Goal: Contribute content: Add original content to the website for others to see

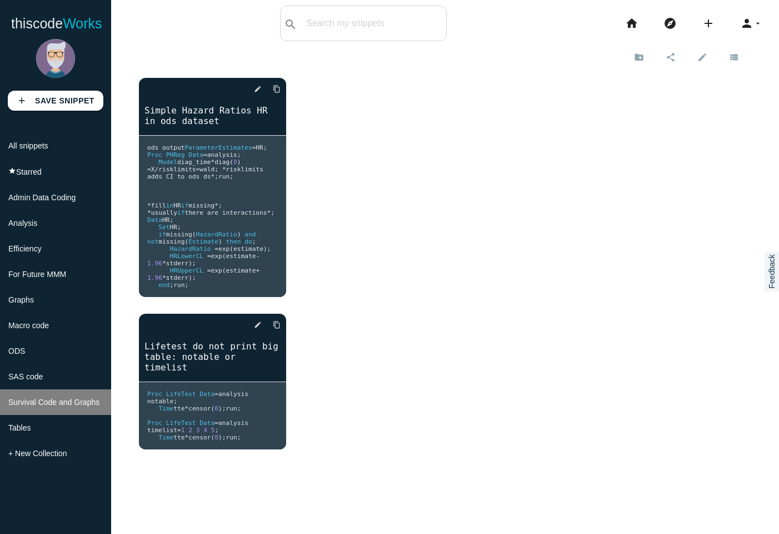
click at [47, 406] on span "Survival Code and Graphs" at bounding box center [53, 401] width 91 height 9
click at [702, 26] on icon "add" at bounding box center [708, 24] width 13 height 36
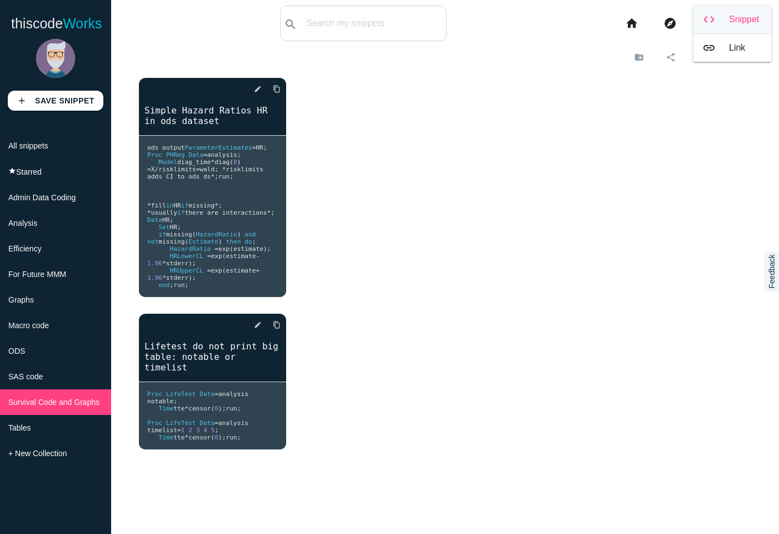
click at [727, 22] on link "code Snippet" at bounding box center [733, 20] width 78 height 28
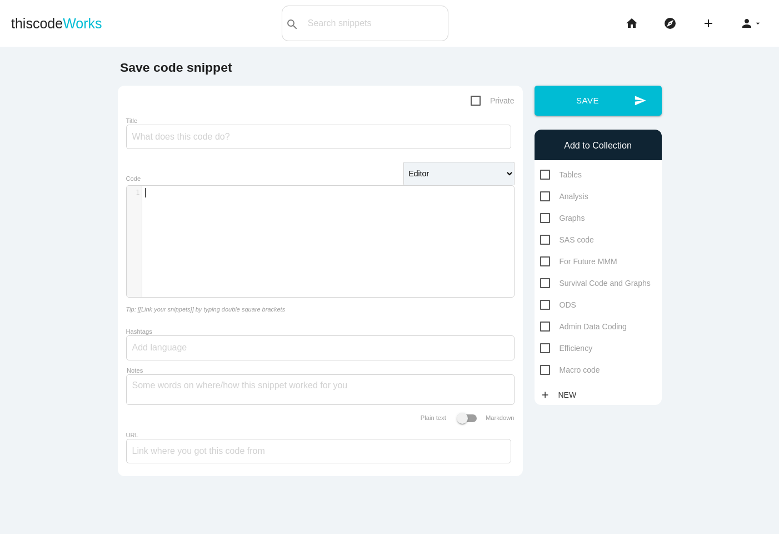
scroll to position [3, 0]
click at [170, 214] on div "​ x 1 ​" at bounding box center [329, 250] width 404 height 128
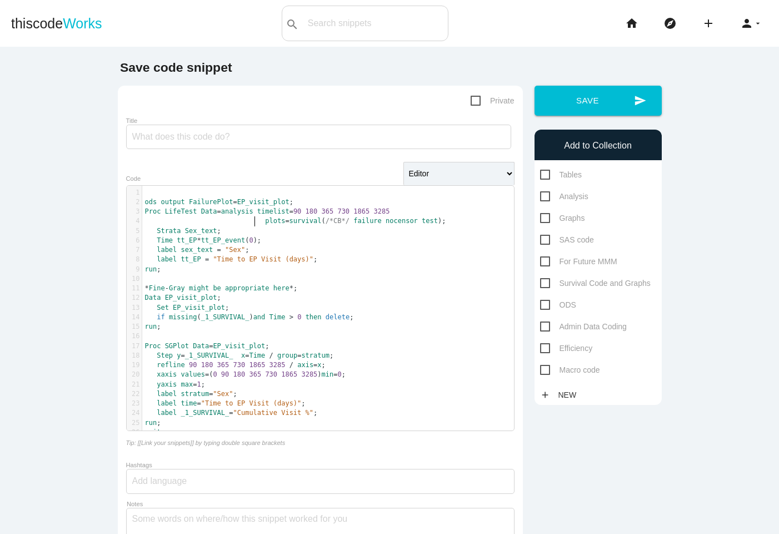
scroll to position [3, 54]
type textarea "label sex_text = "Sex"; label tt_EP = "Time to EP Visit (days)";"
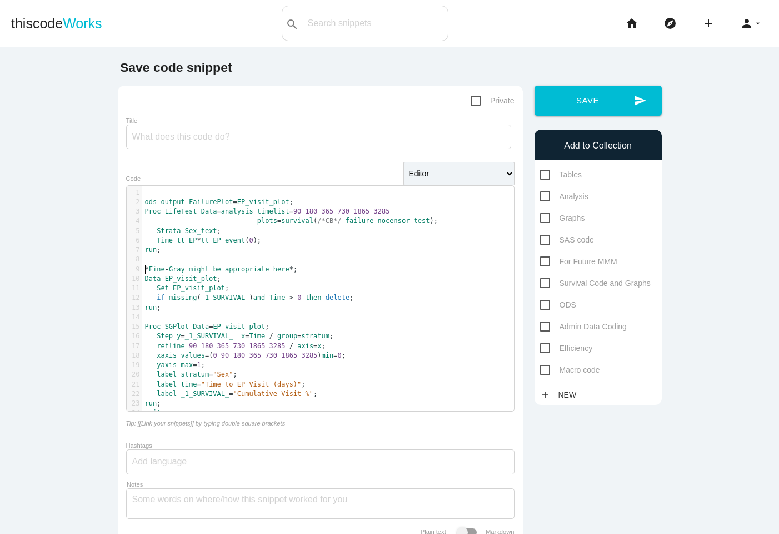
type textarea "*Fine-Gray might be appropriate here*;"
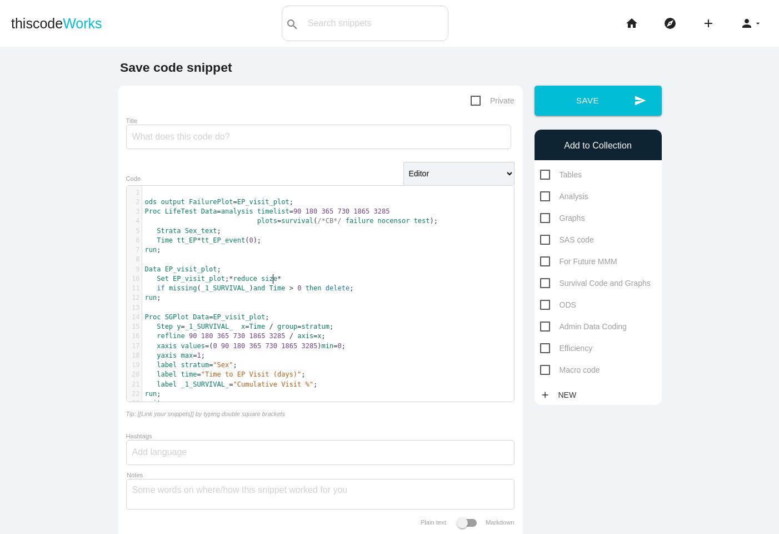
type textarea "*reduce size*;"
type textarea "label stratum="Sex"; label time="Time to EP Visit (days)"; label _1_SURVIVAL_="…"
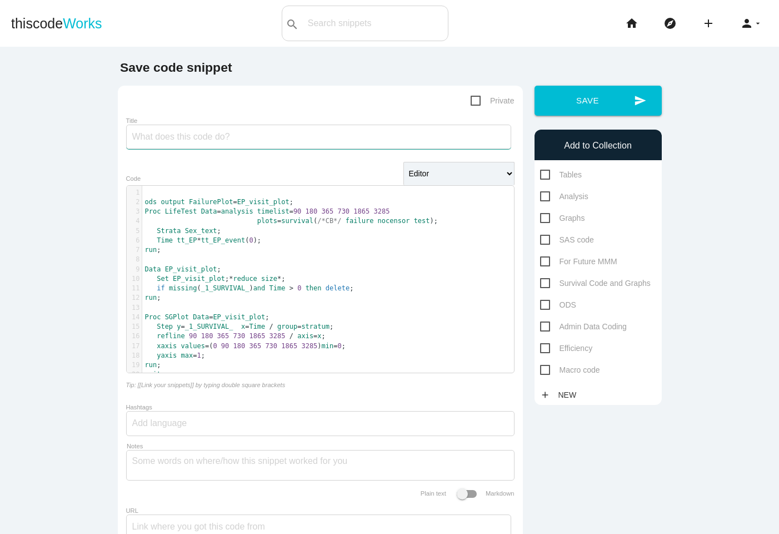
click at [168, 137] on input "Title" at bounding box center [318, 136] width 385 height 24
type input "Kaplan-Meier KM Curves in Proc SGPlot"
click at [540, 282] on span "Survival Code and Graphs" at bounding box center [595, 283] width 111 height 14
click at [540, 282] on input "Survival Code and Graphs" at bounding box center [543, 279] width 7 height 7
checkbox input "true"
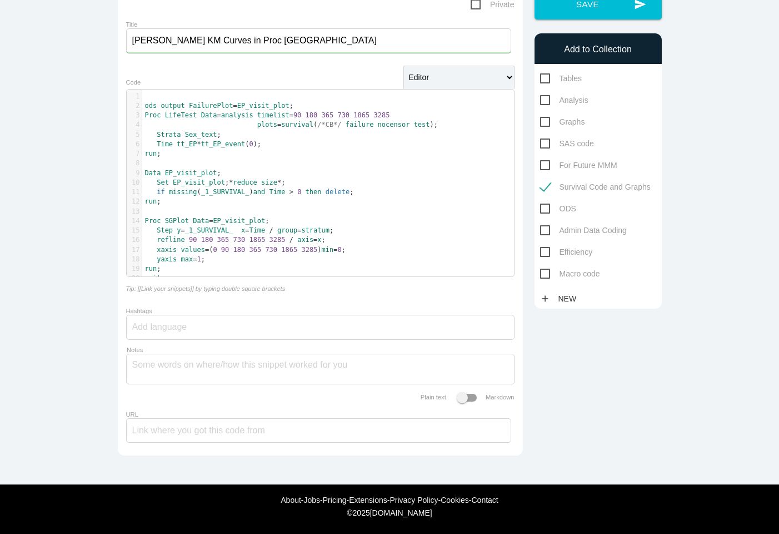
scroll to position [0, 0]
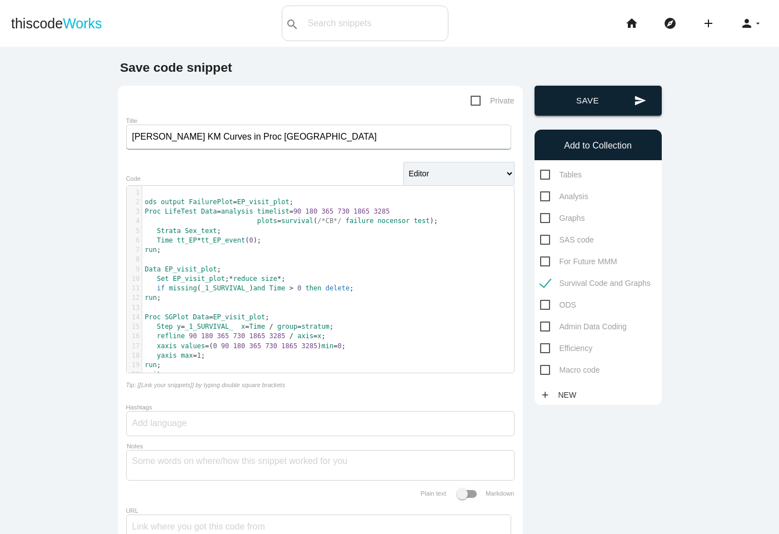
click at [605, 102] on button "send Save" at bounding box center [598, 101] width 127 height 30
